Goal: Task Accomplishment & Management: Manage account settings

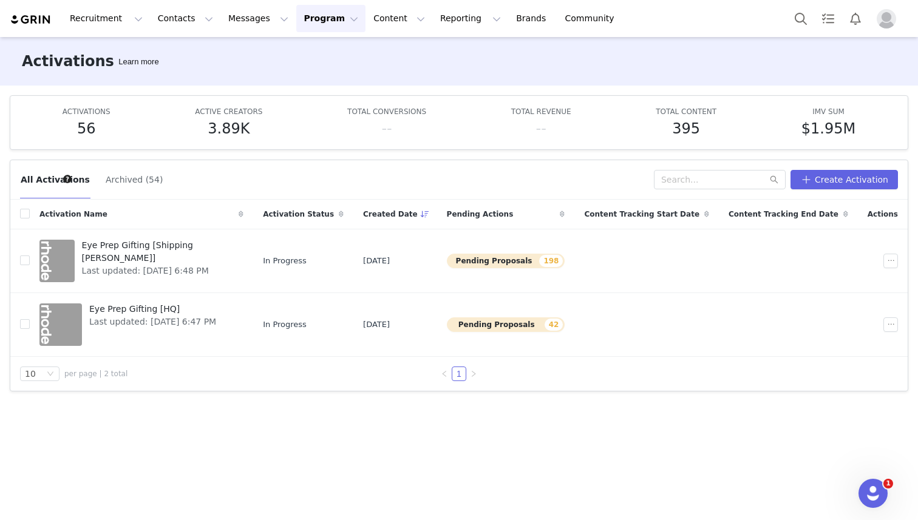
click at [882, 22] on img "Profile" at bounding box center [886, 18] width 19 height 19
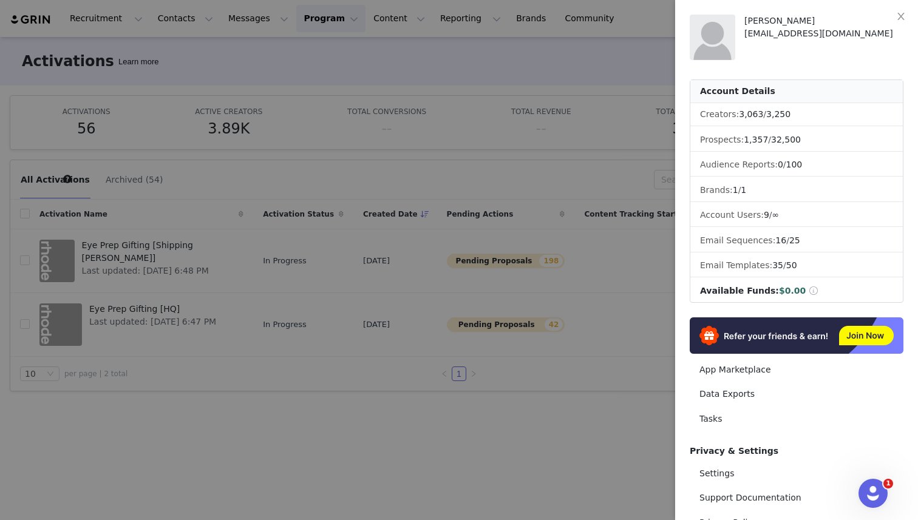
click at [621, 60] on div at bounding box center [459, 260] width 918 height 520
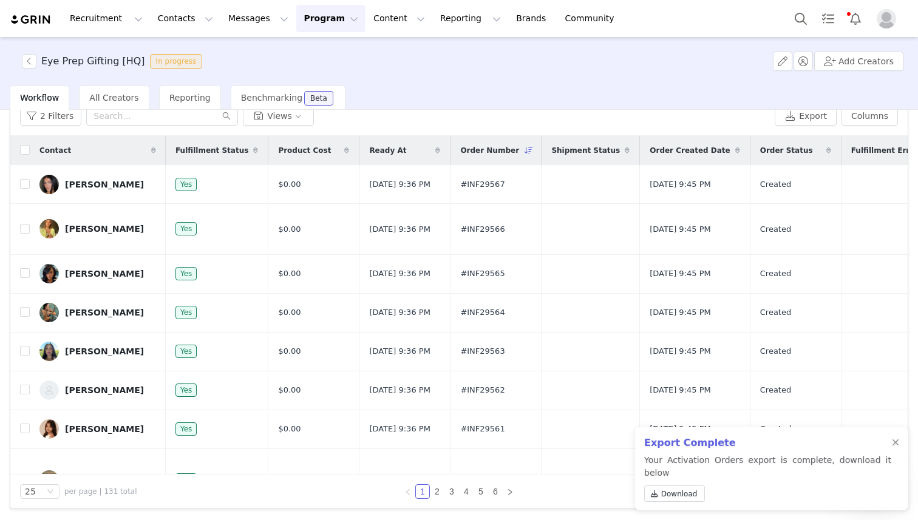
scroll to position [103, 0]
click at [855, 18] on button "Notifications" at bounding box center [855, 18] width 27 height 27
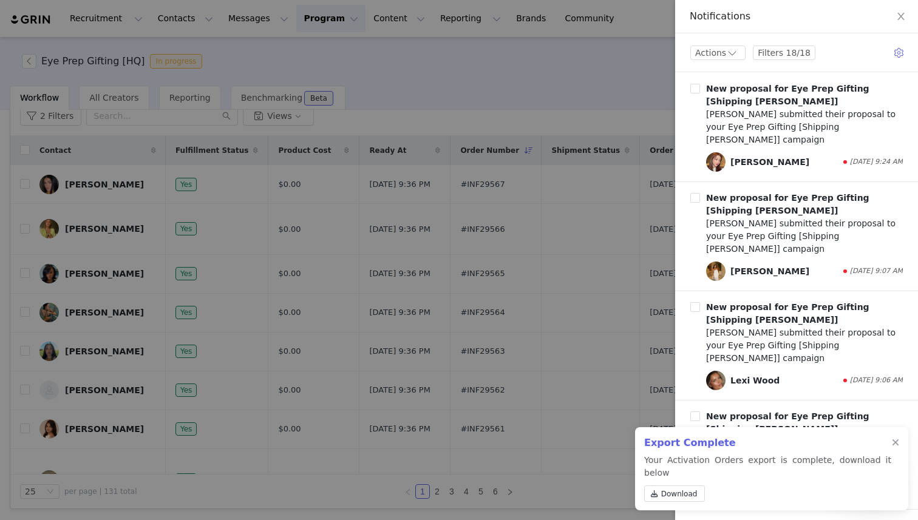
click at [550, 75] on div at bounding box center [459, 260] width 918 height 520
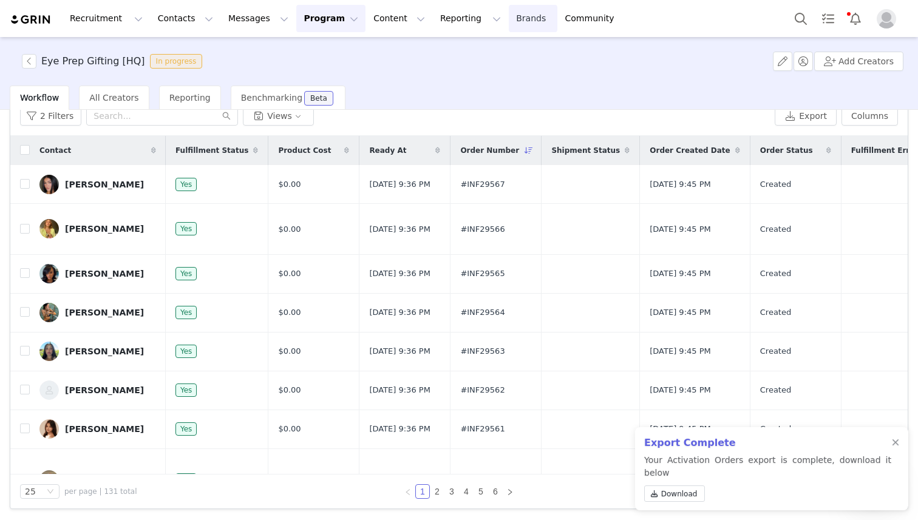
click at [509, 19] on link "Brands Brands" at bounding box center [533, 18] width 48 height 27
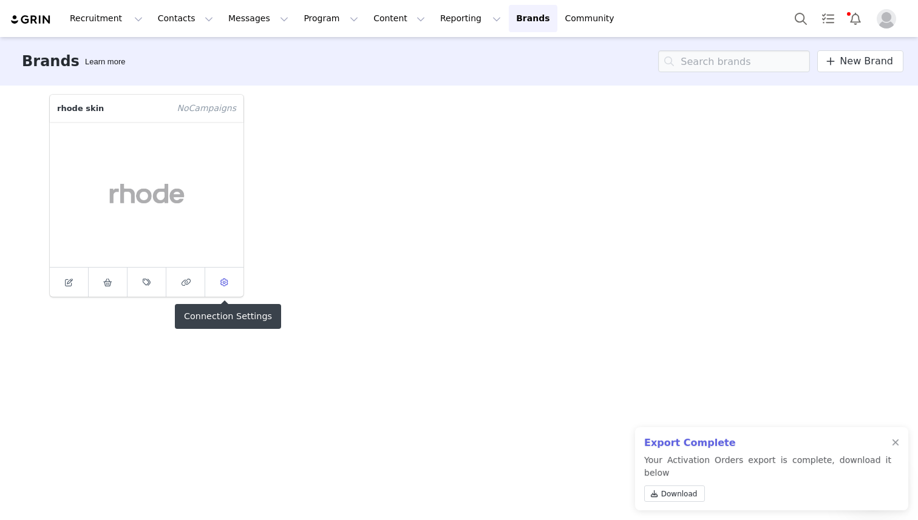
click at [234, 284] on link at bounding box center [224, 282] width 38 height 29
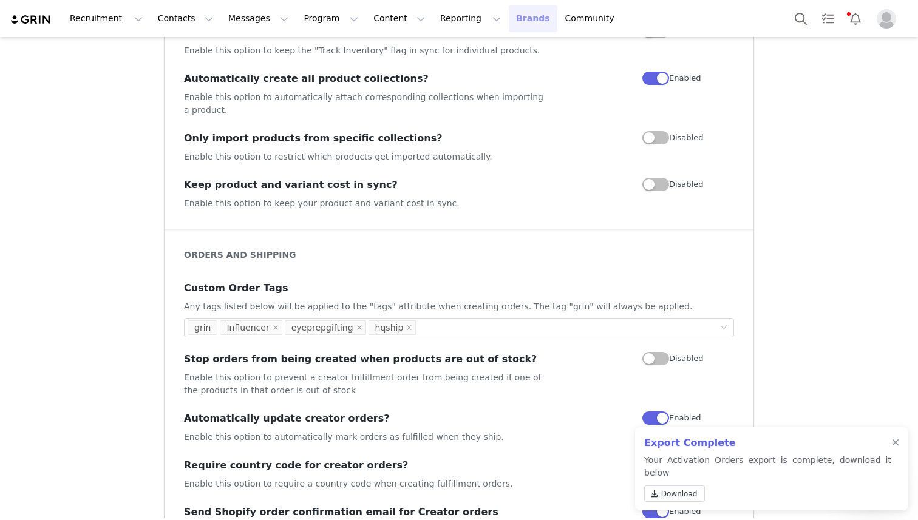
scroll to position [408, 0]
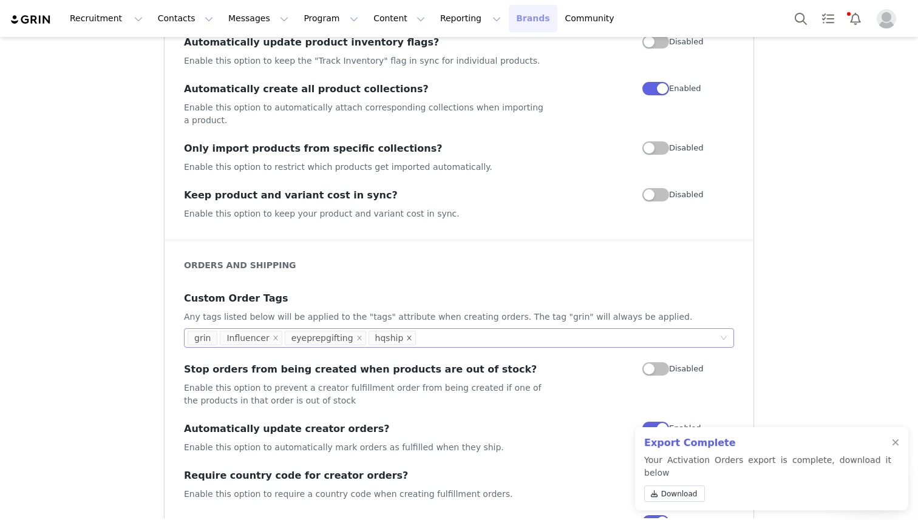
click at [406, 335] on icon "icon: close" at bounding box center [409, 338] width 6 height 6
click at [404, 329] on div "grin Influencer eyeprepgifting" at bounding box center [455, 338] width 534 height 18
type input "shippingbutler"
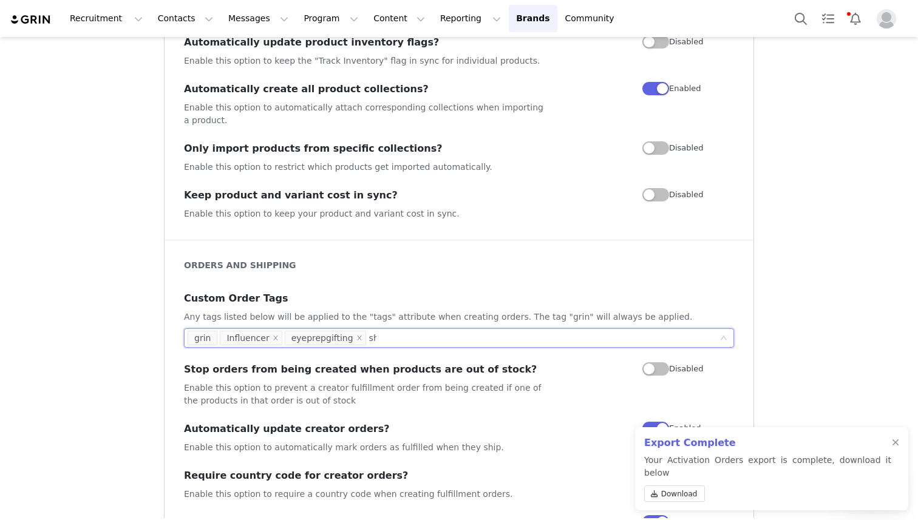
click at [469, 422] on h3 "Automatically update creator orders?" at bounding box center [367, 429] width 367 height 15
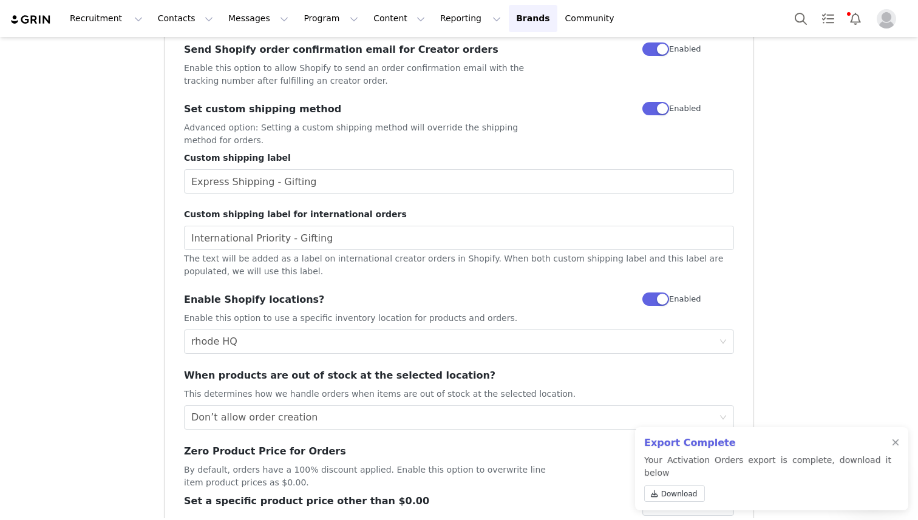
scroll to position [886, 0]
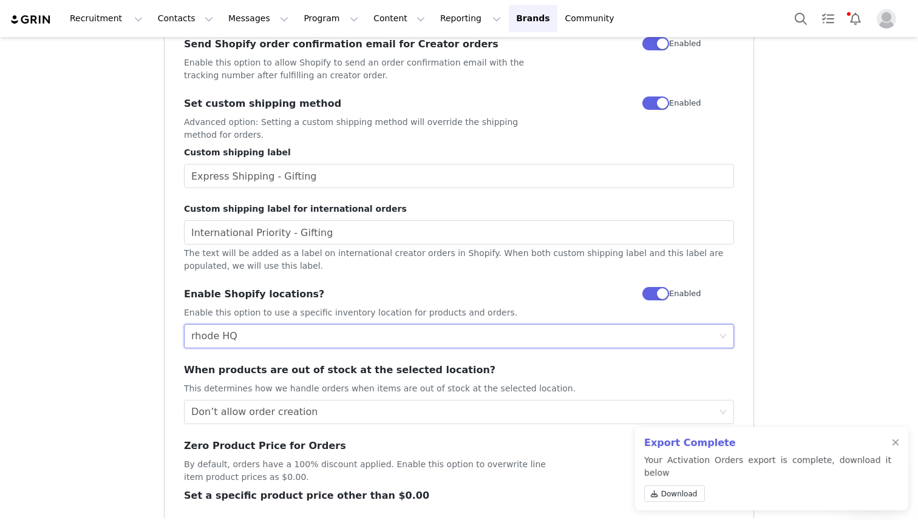
click at [434, 327] on div "Select Location rhode HQ" at bounding box center [455, 336] width 528 height 23
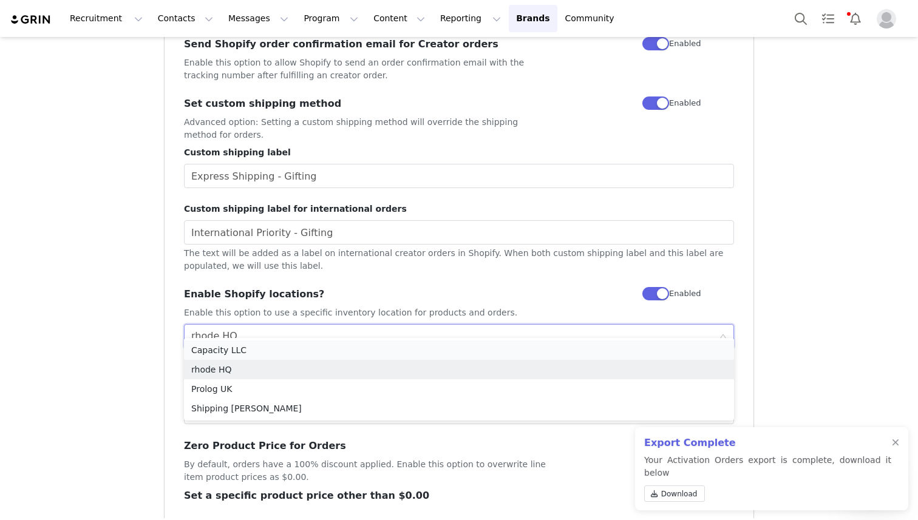
click at [363, 349] on li "Capacity LLC" at bounding box center [459, 350] width 550 height 19
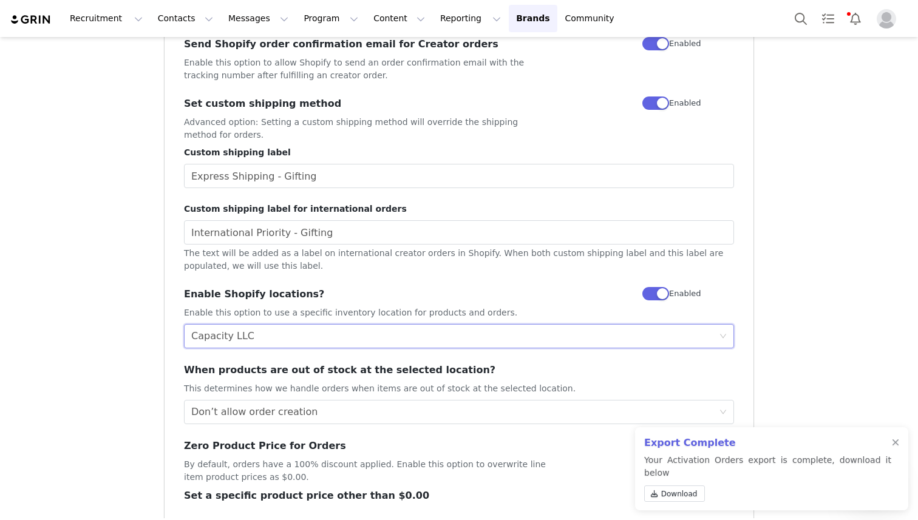
click at [356, 325] on div "Select Location Capacity LLC" at bounding box center [455, 336] width 528 height 23
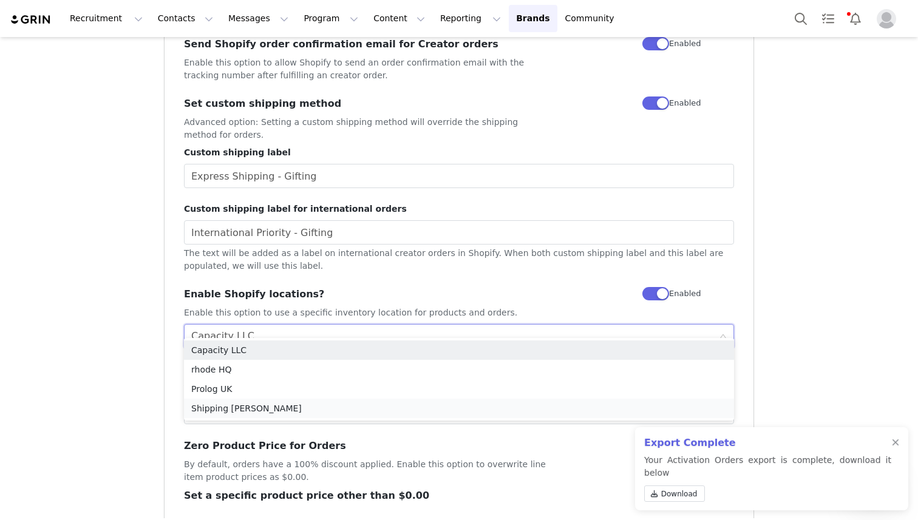
click at [359, 409] on li "Shipping [PERSON_NAME]" at bounding box center [459, 408] width 550 height 19
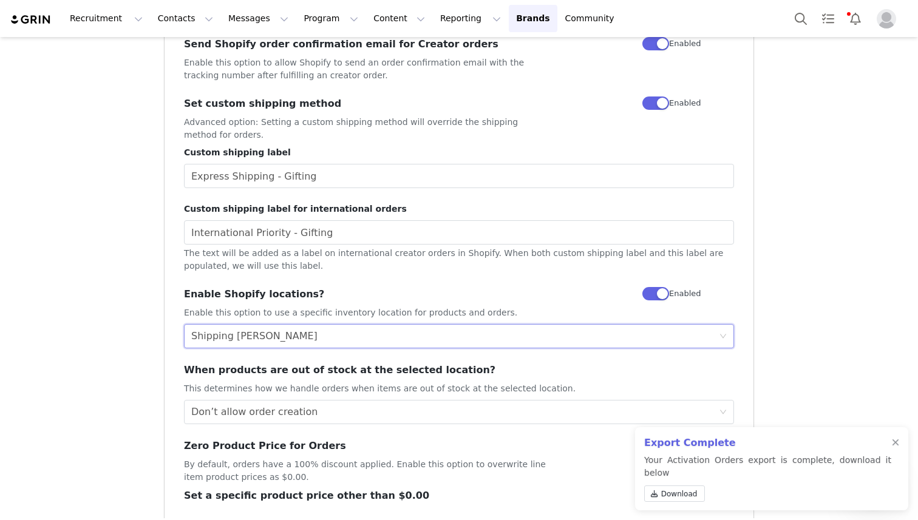
click at [167, 355] on div "ORDERS AND SHIPPING Custom Order Tags Any tags listed below will be applied to …" at bounding box center [459, 145] width 589 height 769
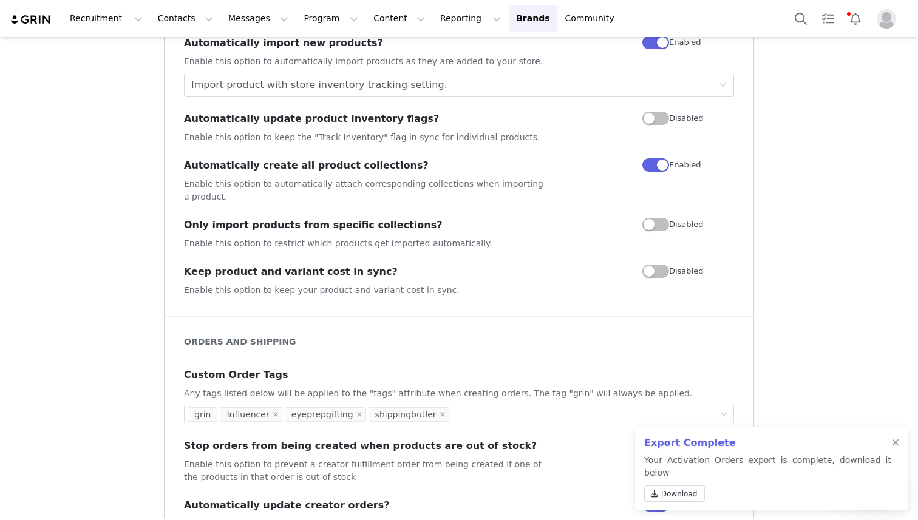
scroll to position [39, 0]
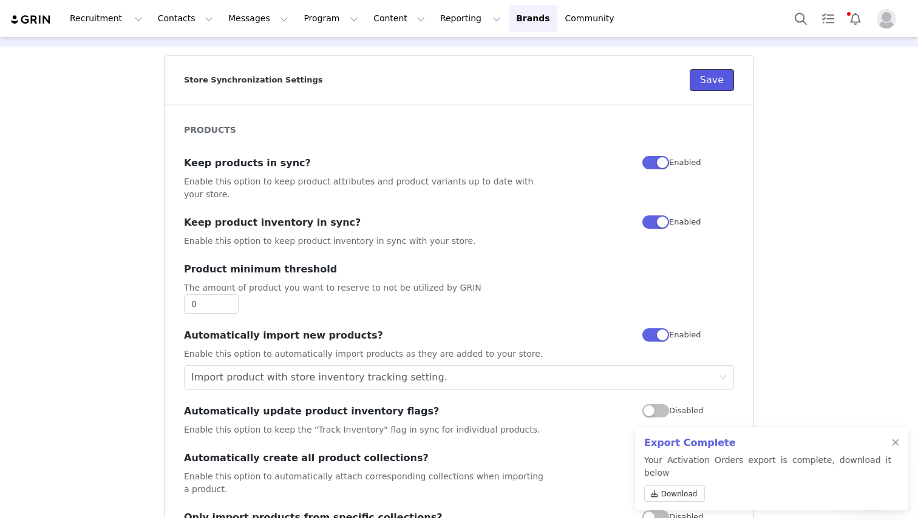
click at [709, 77] on button "Save" at bounding box center [712, 80] width 44 height 22
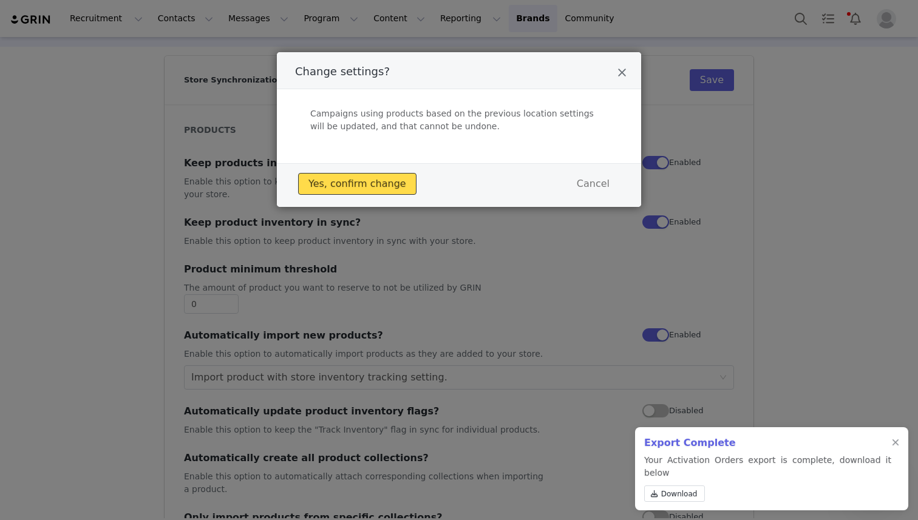
click at [378, 185] on button "Yes, confirm change" at bounding box center [357, 184] width 118 height 22
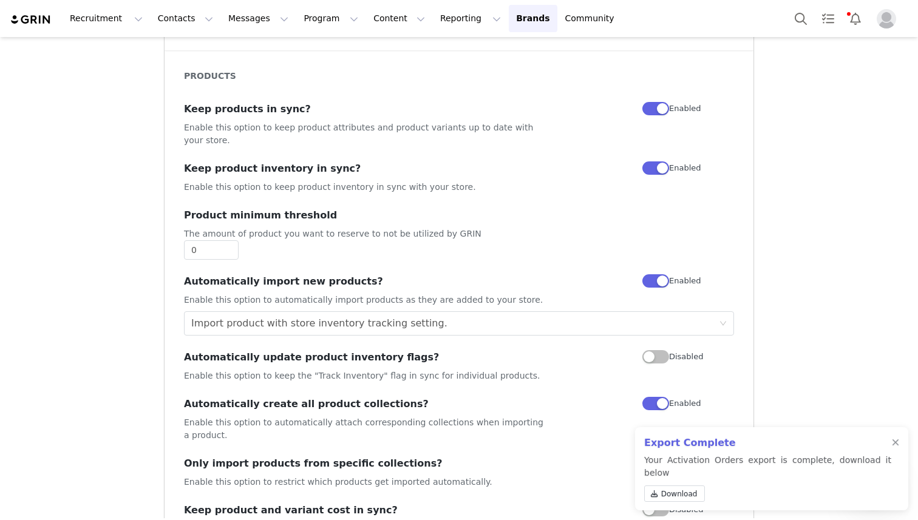
scroll to position [0, 0]
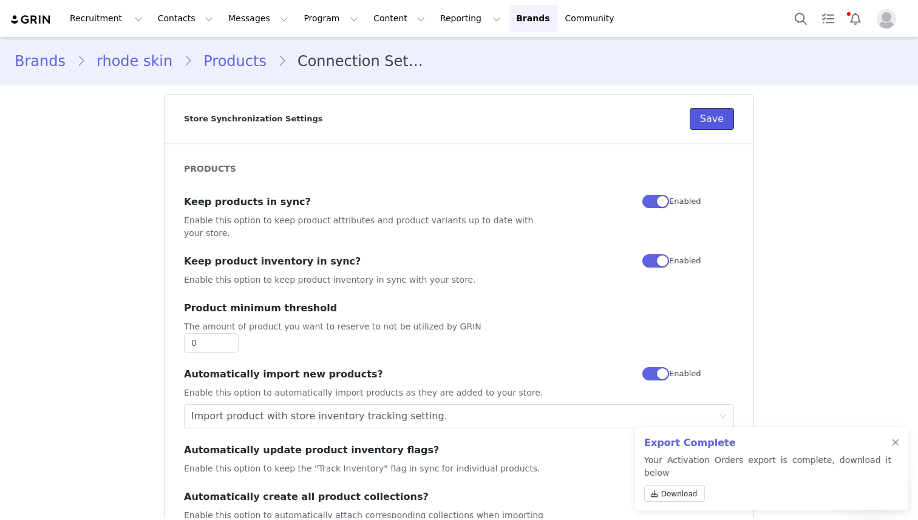
click at [705, 112] on button "Save" at bounding box center [712, 119] width 44 height 22
click at [306, 21] on button "Program Program" at bounding box center [330, 18] width 69 height 27
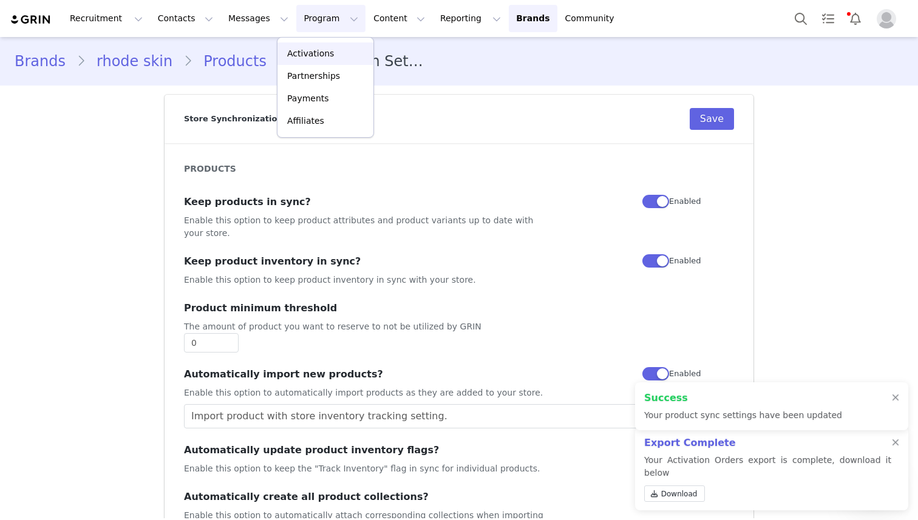
click at [319, 49] on p "Activations" at bounding box center [310, 53] width 47 height 13
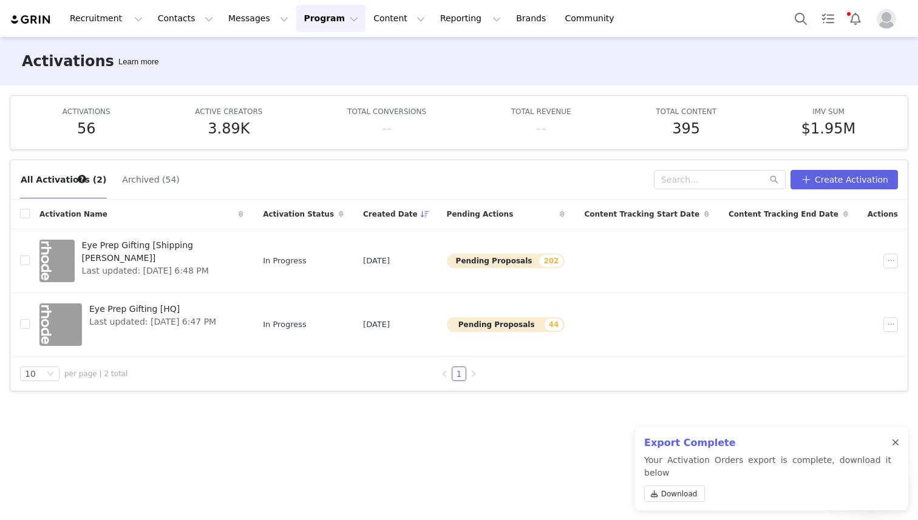
click at [893, 448] on div at bounding box center [895, 443] width 7 height 10
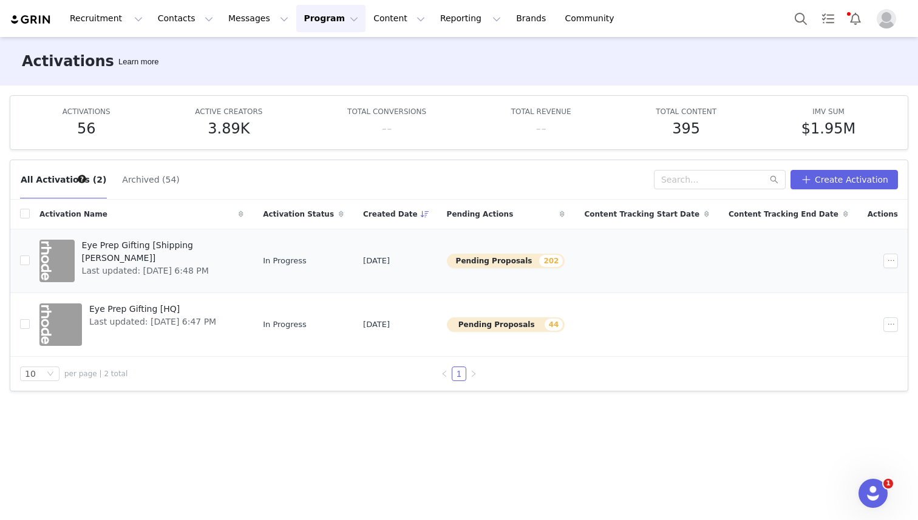
click at [128, 248] on span "Eye Prep Gifting [Shipping [PERSON_NAME]]" at bounding box center [159, 252] width 155 height 26
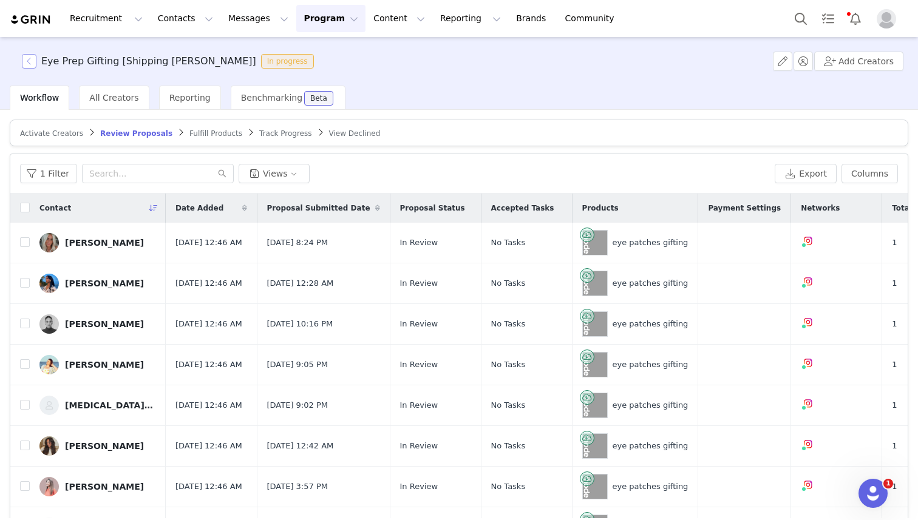
click at [30, 63] on button "button" at bounding box center [29, 61] width 15 height 15
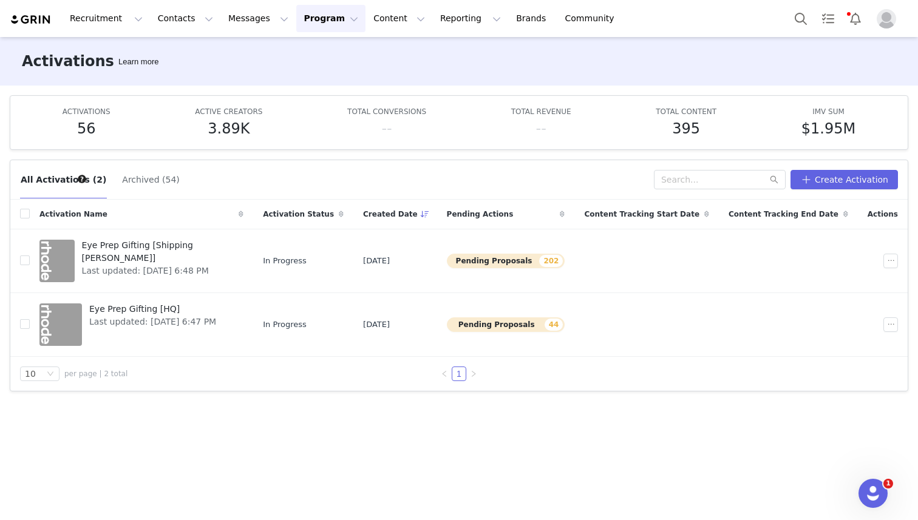
click at [234, 421] on div "All Activations (2) Archived (54) Create Activation Activation Name Activation …" at bounding box center [459, 334] width 918 height 369
click at [134, 246] on span "Eye Prep Gifting [Shipping [PERSON_NAME]]" at bounding box center [159, 252] width 155 height 26
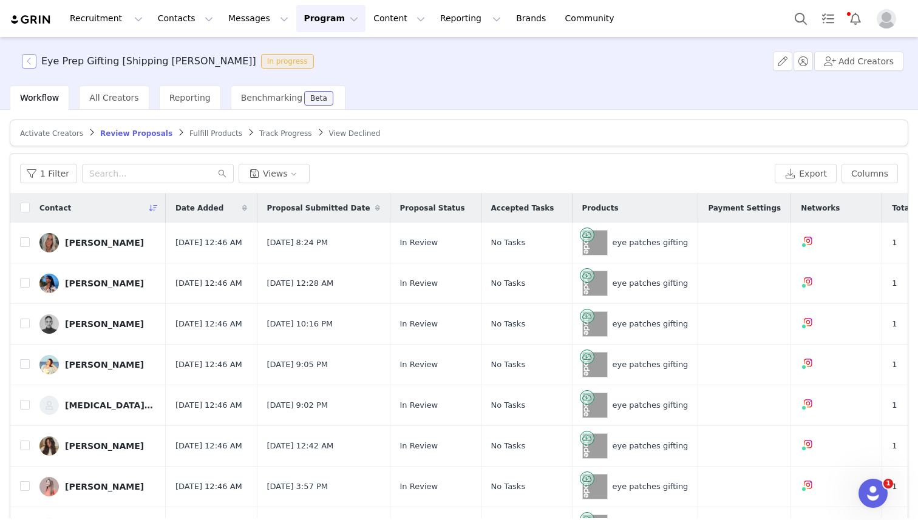
click at [32, 66] on button "button" at bounding box center [29, 61] width 15 height 15
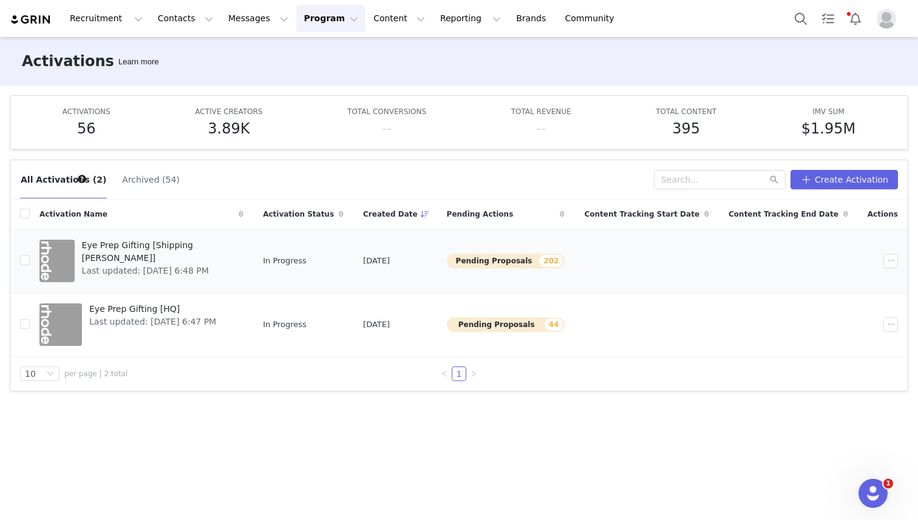
click at [117, 251] on span "Eye Prep Gifting [Shipping [PERSON_NAME]]" at bounding box center [159, 252] width 155 height 26
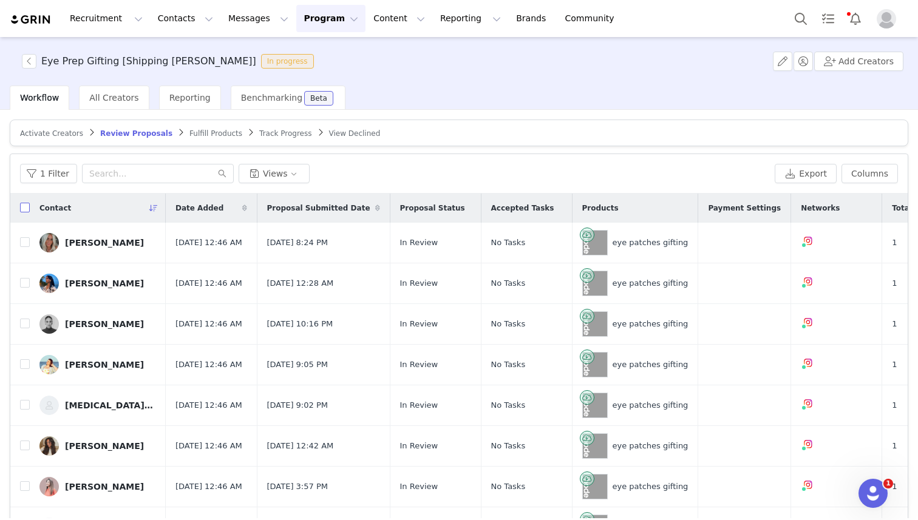
click at [22, 203] on input "checkbox" at bounding box center [25, 208] width 10 height 10
checkbox input "true"
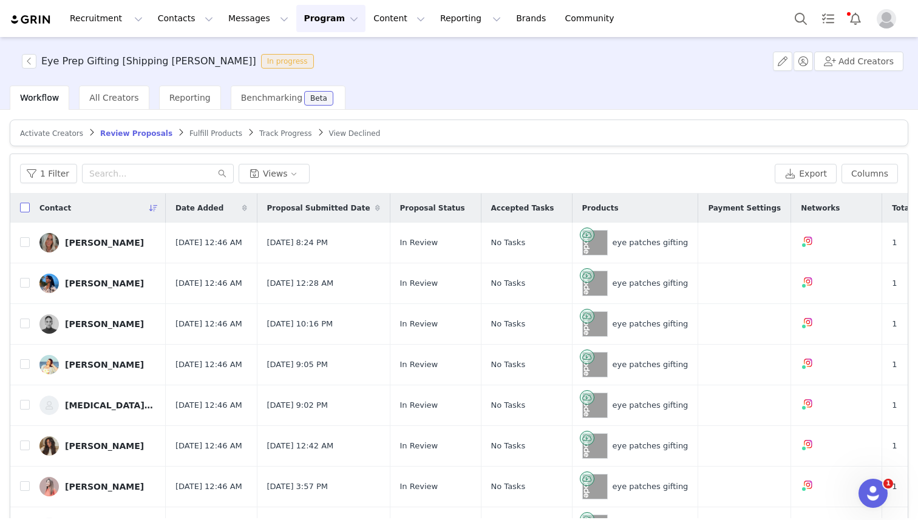
checkbox input "true"
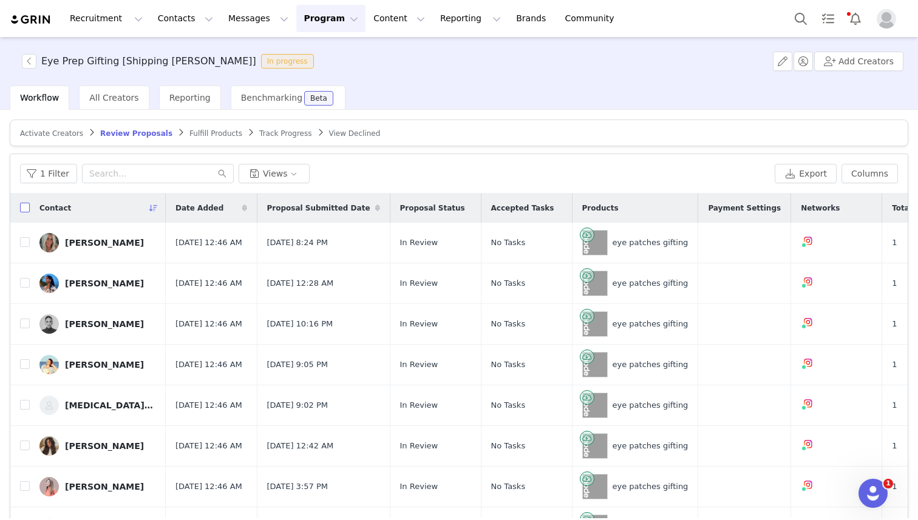
checkbox input "true"
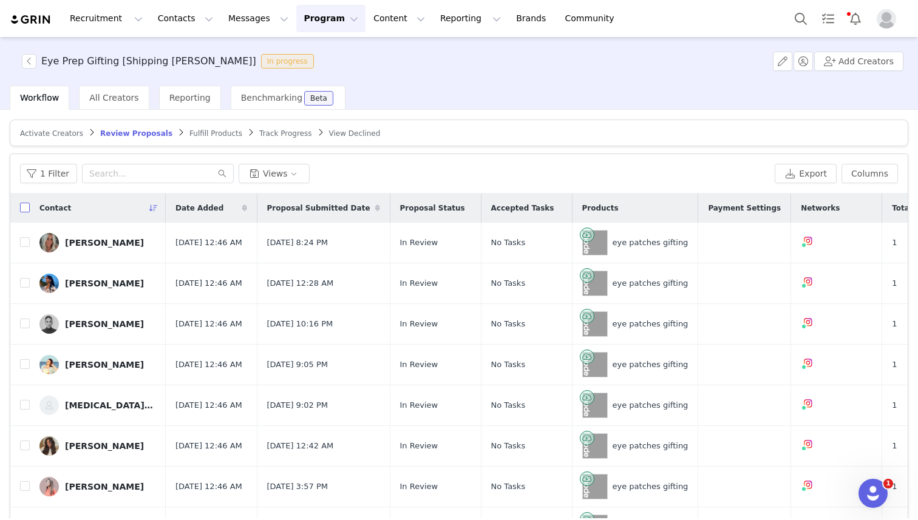
checkbox input "true"
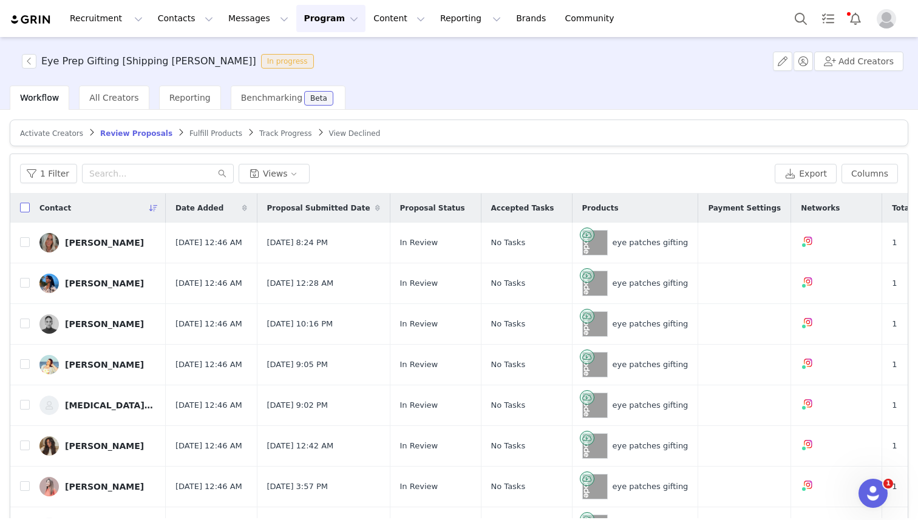
checkbox input "true"
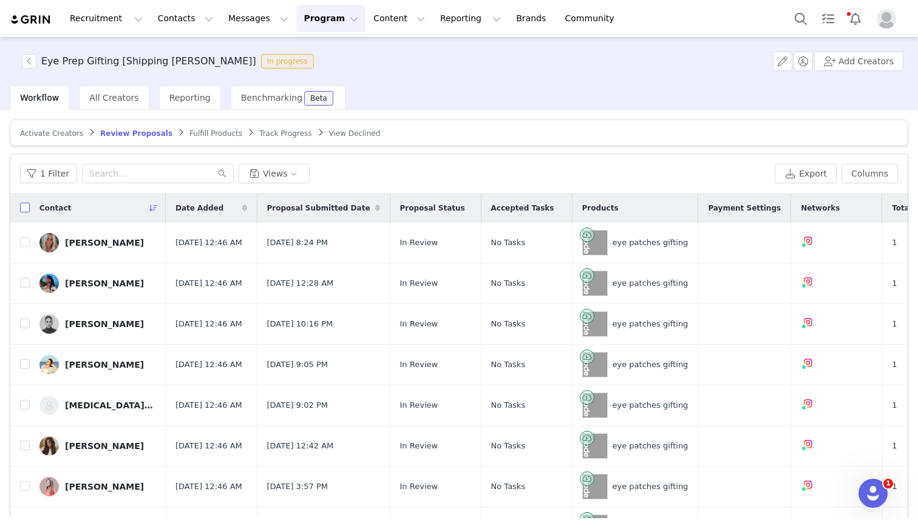
checkbox input "true"
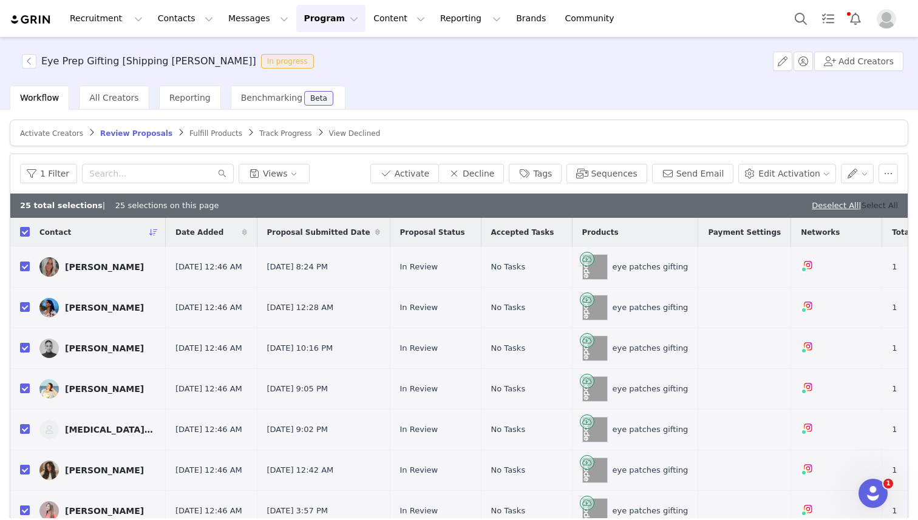
click at [883, 203] on link "Select All" at bounding box center [880, 205] width 36 height 9
click at [406, 172] on button "Activate" at bounding box center [404, 173] width 69 height 19
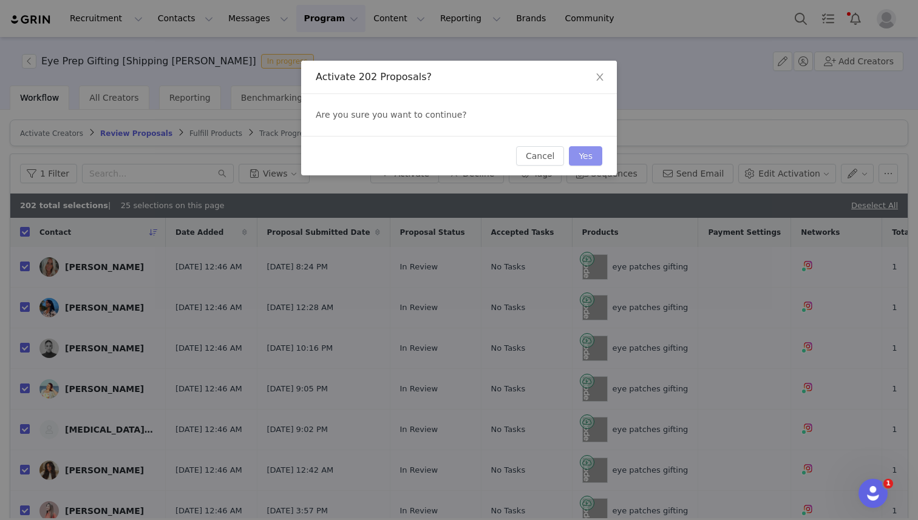
click at [591, 155] on button "Yes" at bounding box center [585, 155] width 33 height 19
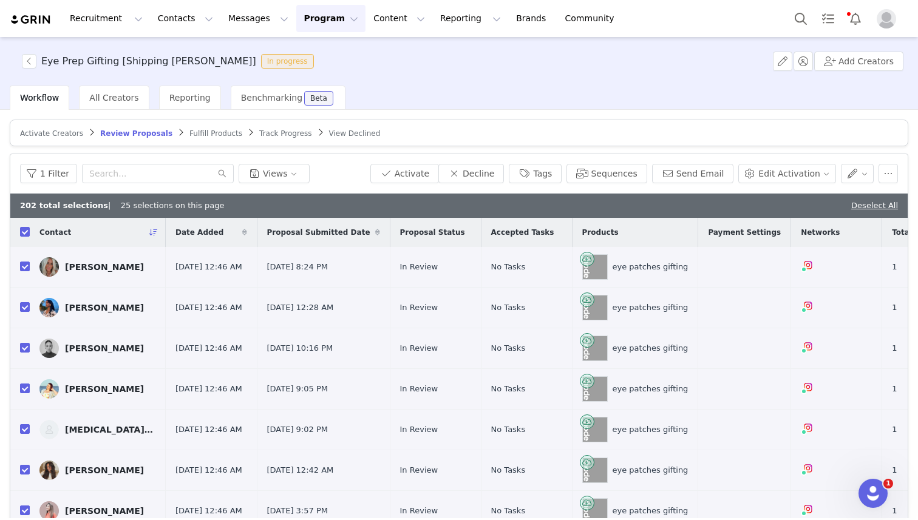
click at [164, 150] on div "Activate Creators Review Proposals Fulfill Products Track Progress View Decline…" at bounding box center [459, 343] width 899 height 447
click at [333, 169] on div "1 Filter Views" at bounding box center [192, 173] width 345 height 19
click at [336, 181] on div "1 Filter Views" at bounding box center [192, 173] width 345 height 19
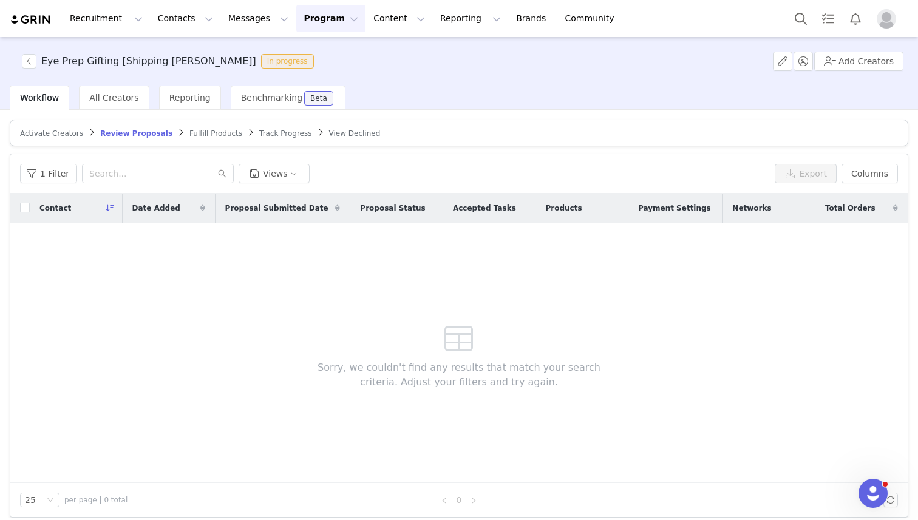
click at [189, 129] on link "Fulfill Products" at bounding box center [215, 133] width 53 height 9
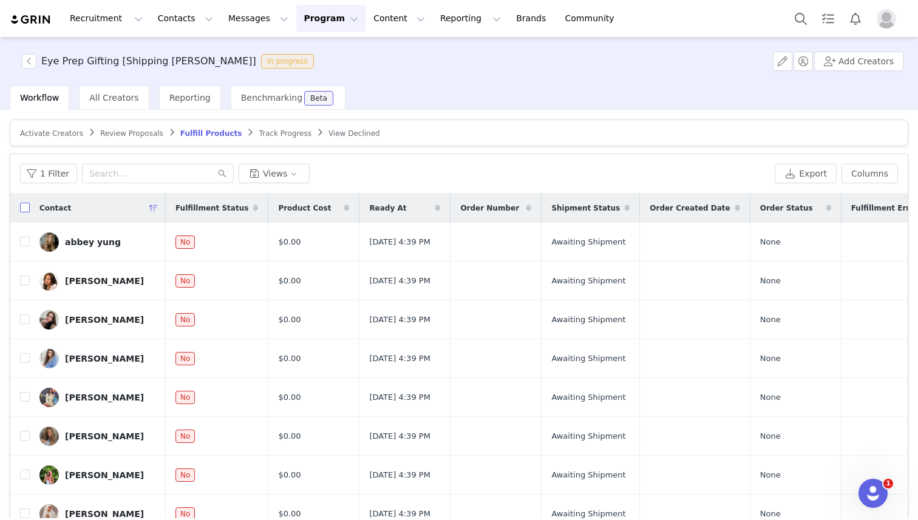
click at [24, 206] on input "checkbox" at bounding box center [25, 208] width 10 height 10
checkbox input "true"
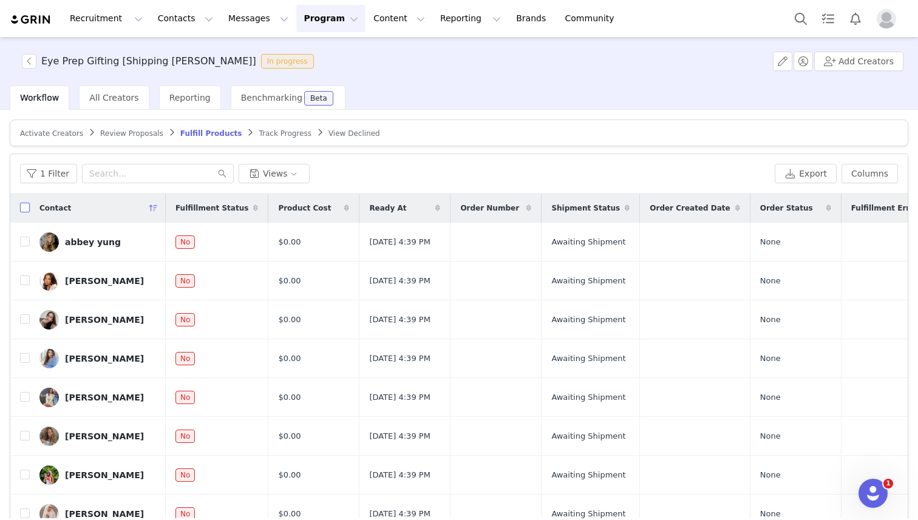
checkbox input "true"
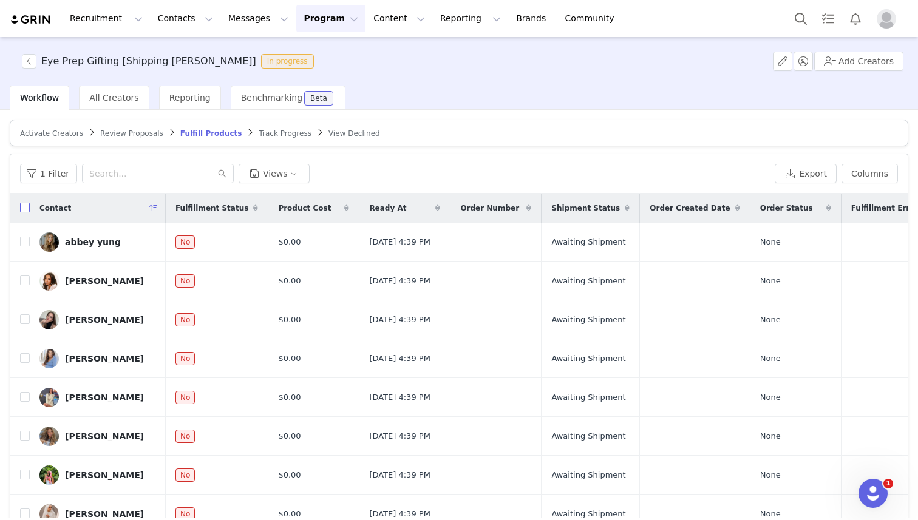
checkbox input "true"
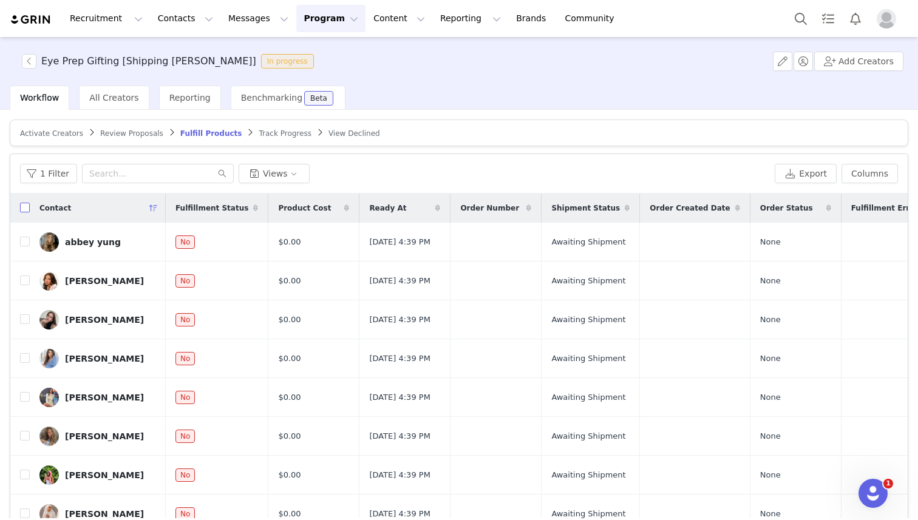
checkbox input "true"
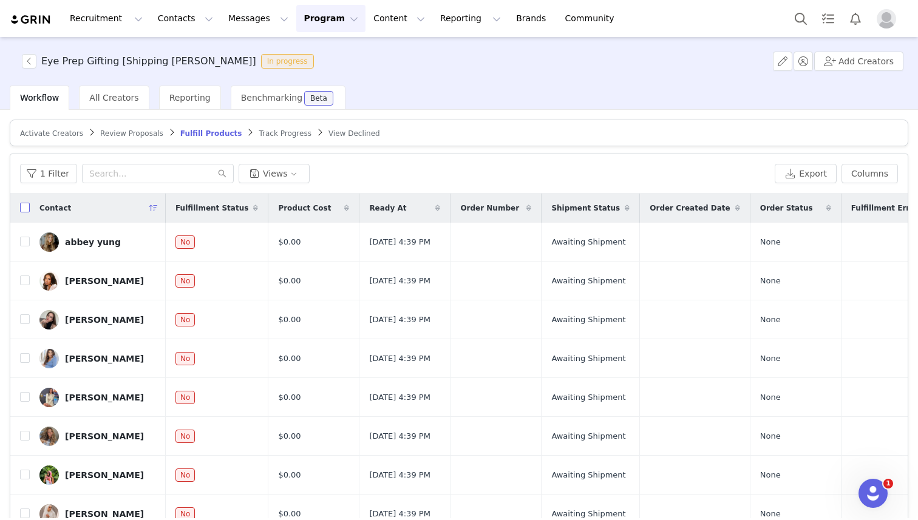
checkbox input "true"
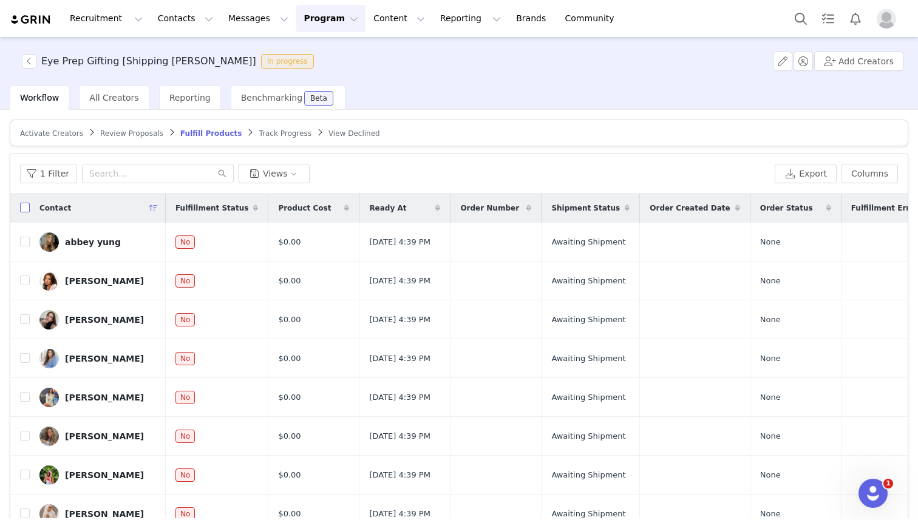
checkbox input "true"
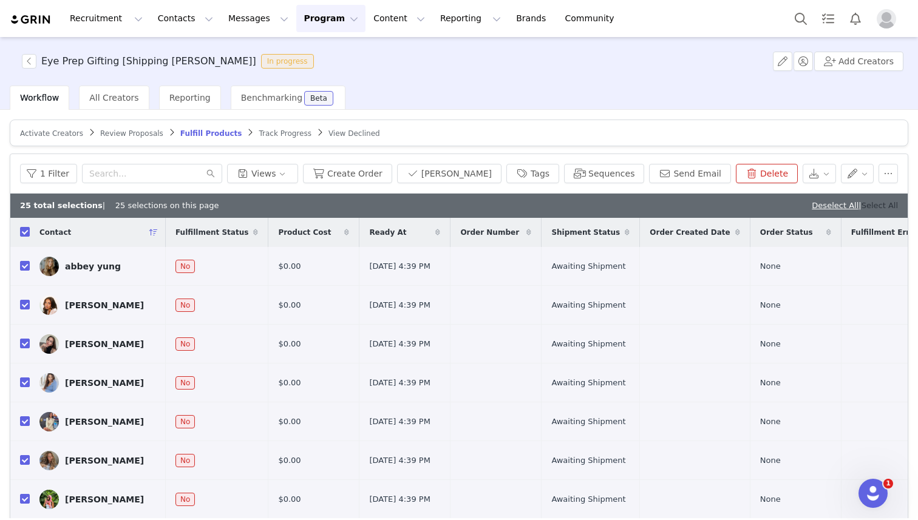
click at [879, 209] on link "Select All" at bounding box center [880, 205] width 36 height 9
click at [375, 177] on button "Create Order" at bounding box center [347, 173] width 89 height 19
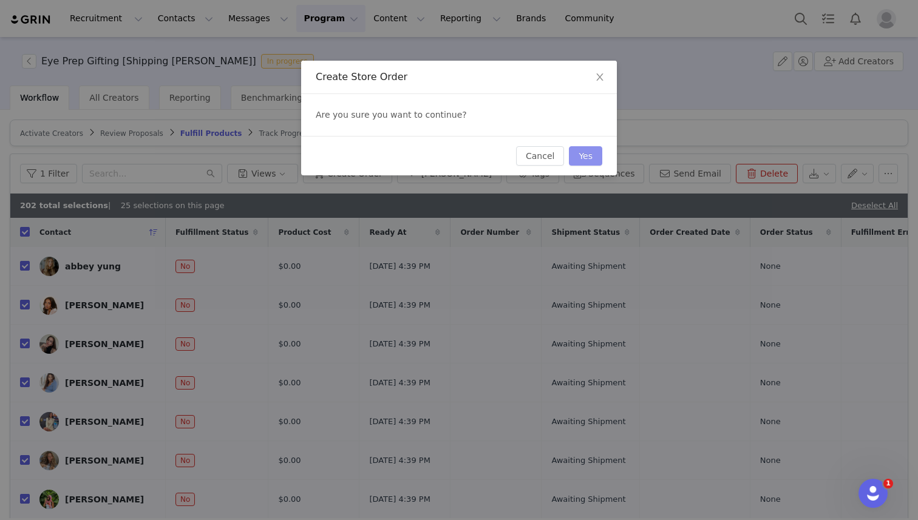
click at [587, 156] on button "Yes" at bounding box center [585, 155] width 33 height 19
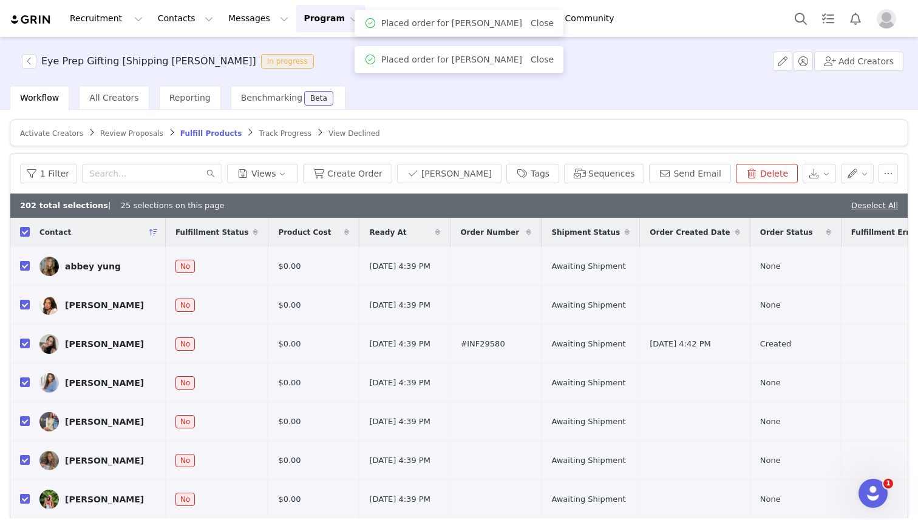
click at [463, 116] on div "Activate Creators Review Proposals Fulfill Products Track Progress View Decline…" at bounding box center [459, 314] width 918 height 409
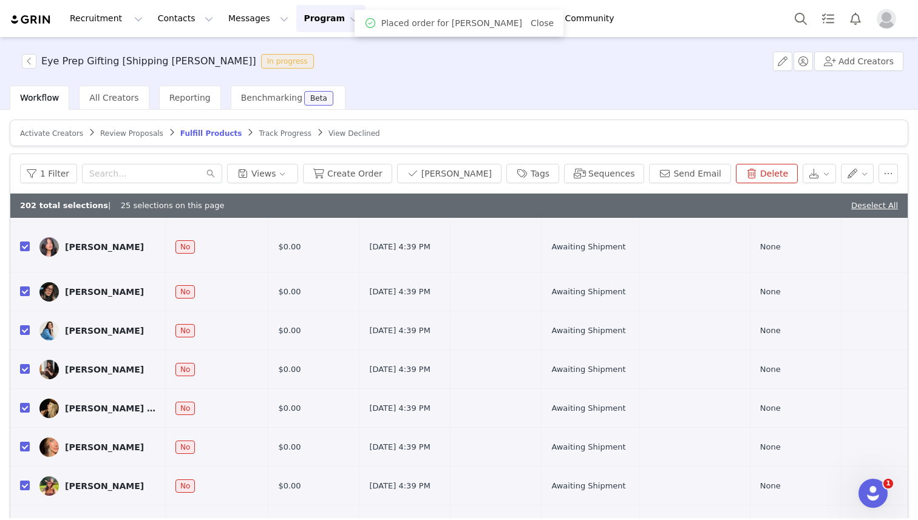
scroll to position [58, 0]
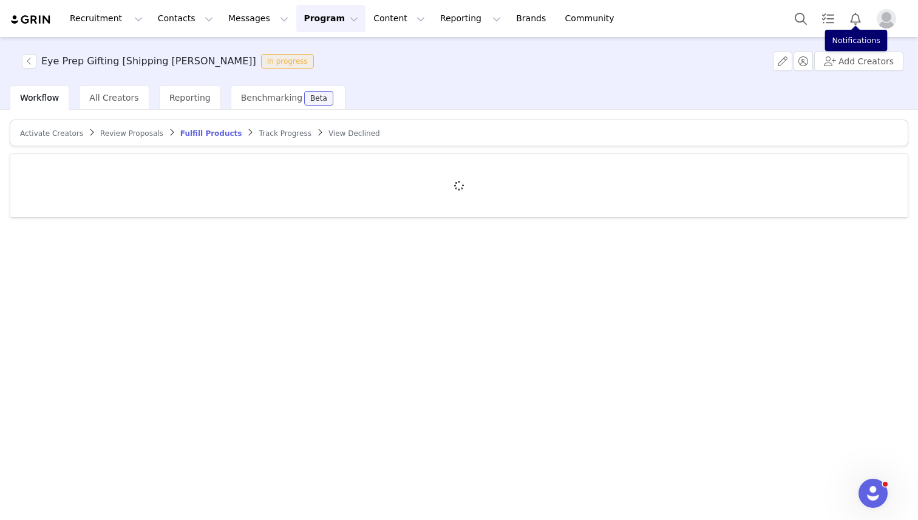
click at [884, 18] on img "Profile" at bounding box center [886, 18] width 19 height 19
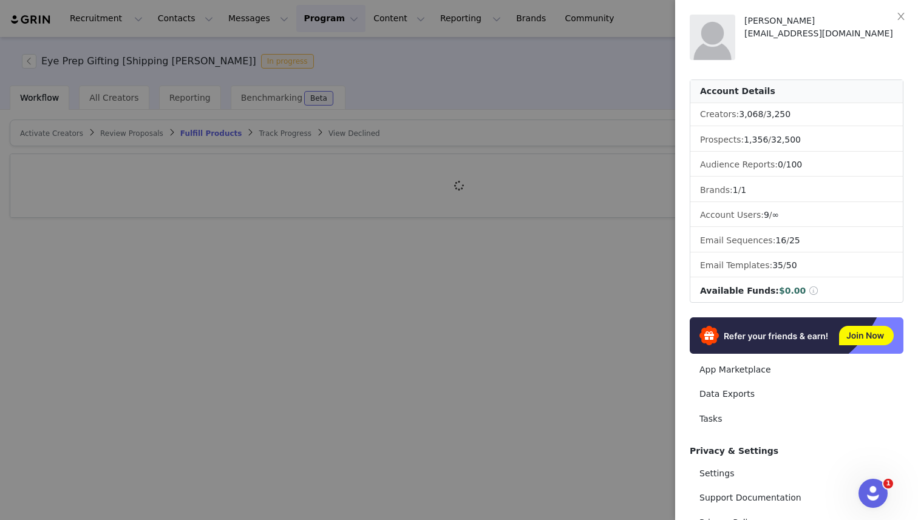
click at [505, 259] on div at bounding box center [459, 260] width 918 height 520
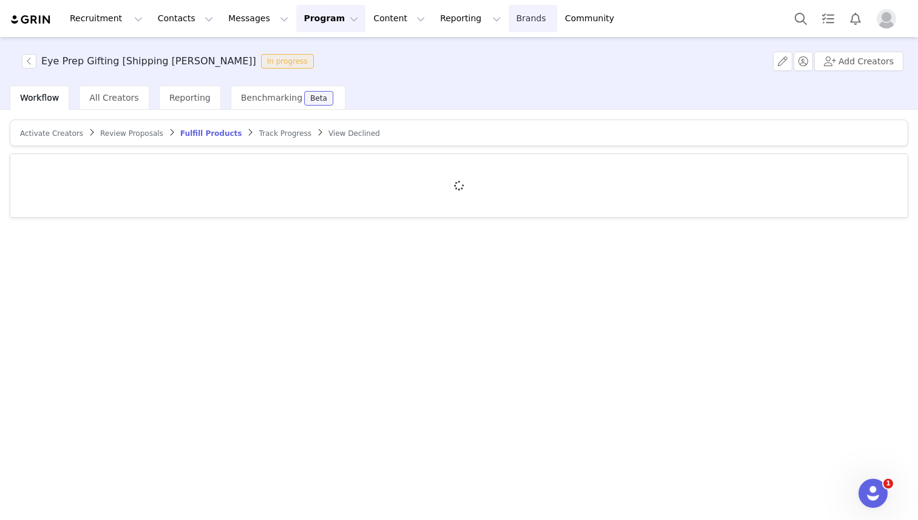
click at [509, 19] on link "Brands Brands" at bounding box center [533, 18] width 48 height 27
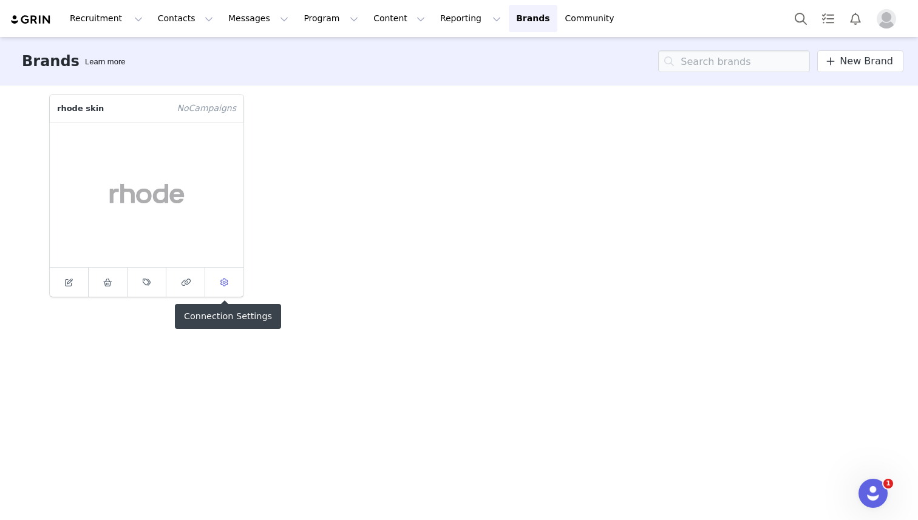
click at [220, 288] on span at bounding box center [224, 282] width 15 height 15
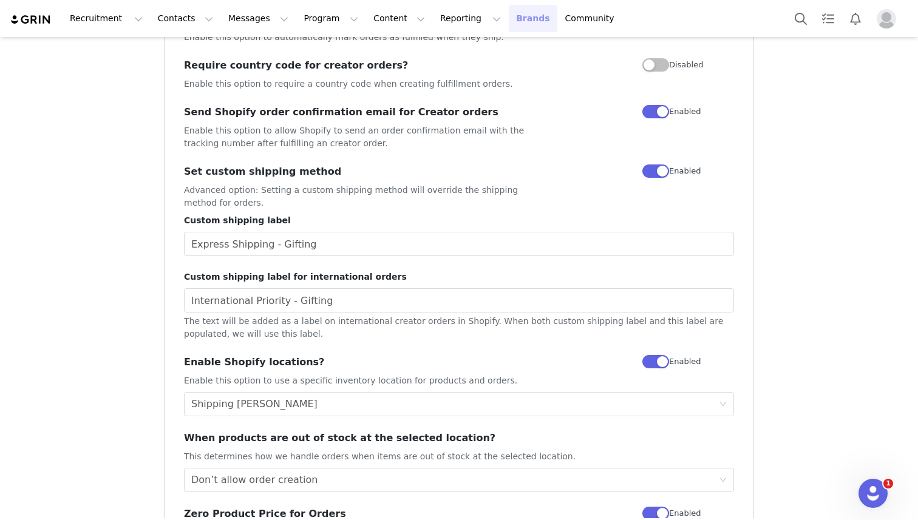
scroll to position [821, 0]
